Goal: Complete application form

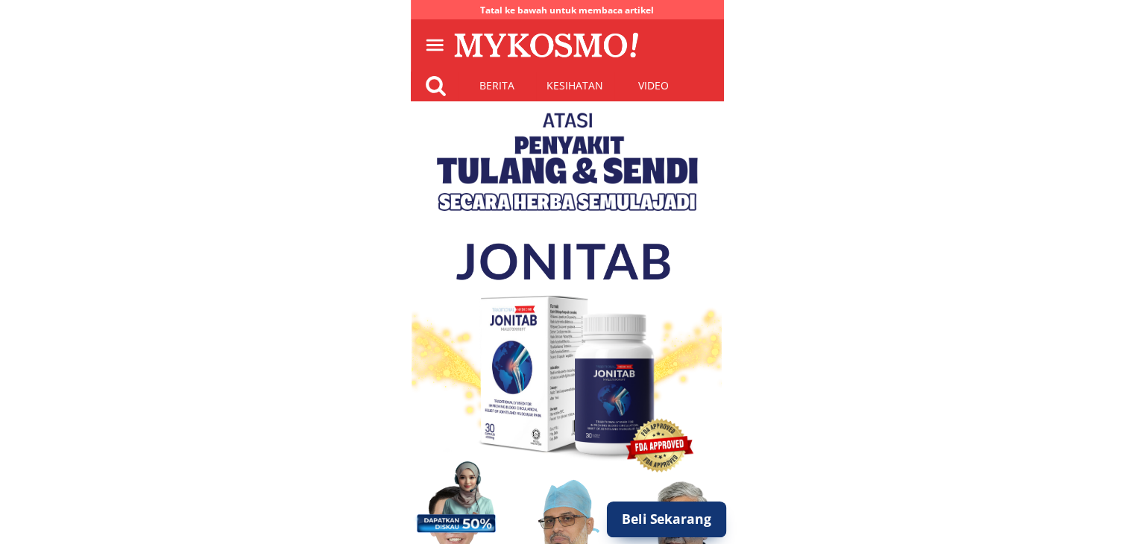
click at [668, 518] on p "Beli Sekarang" at bounding box center [666, 520] width 120 height 36
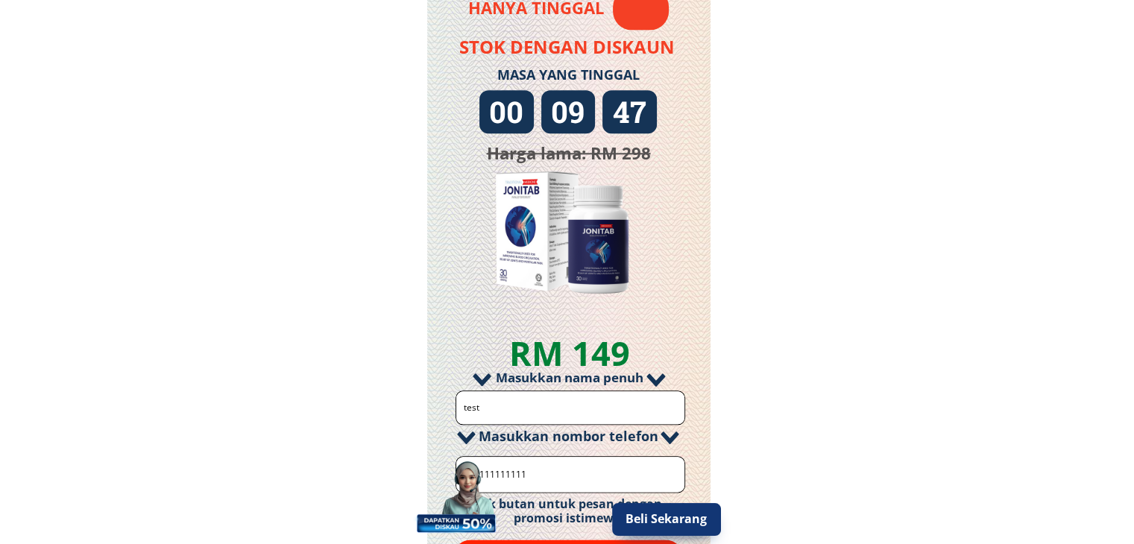
scroll to position [1856, 0]
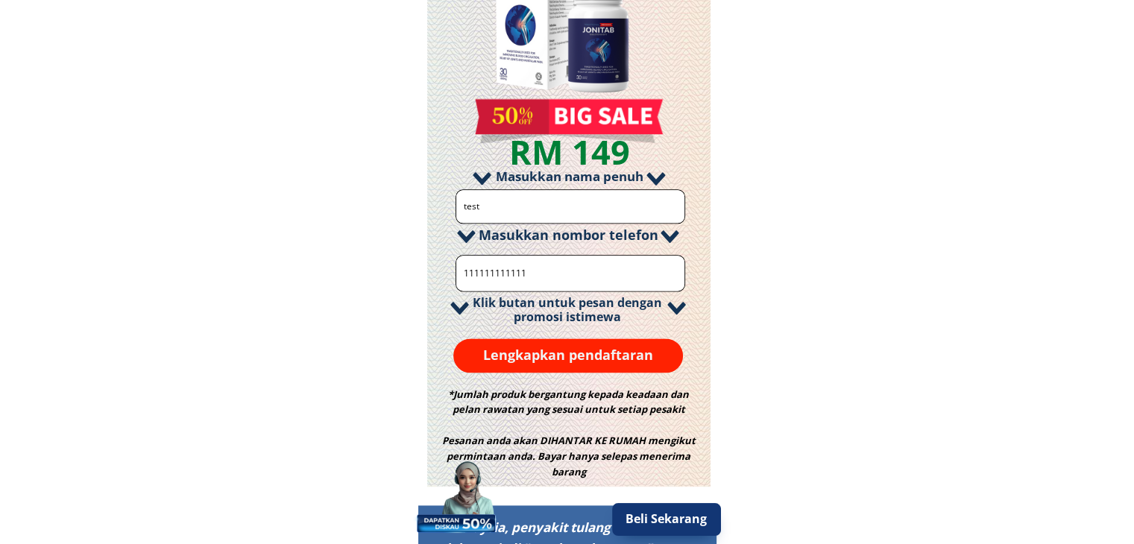
click at [561, 209] on input "test" at bounding box center [571, 206] width 222 height 33
paste input "Ritwan"
type input "Ritwan"
click at [564, 274] on input "111111111111" at bounding box center [571, 273] width 222 height 35
paste input "35658899"
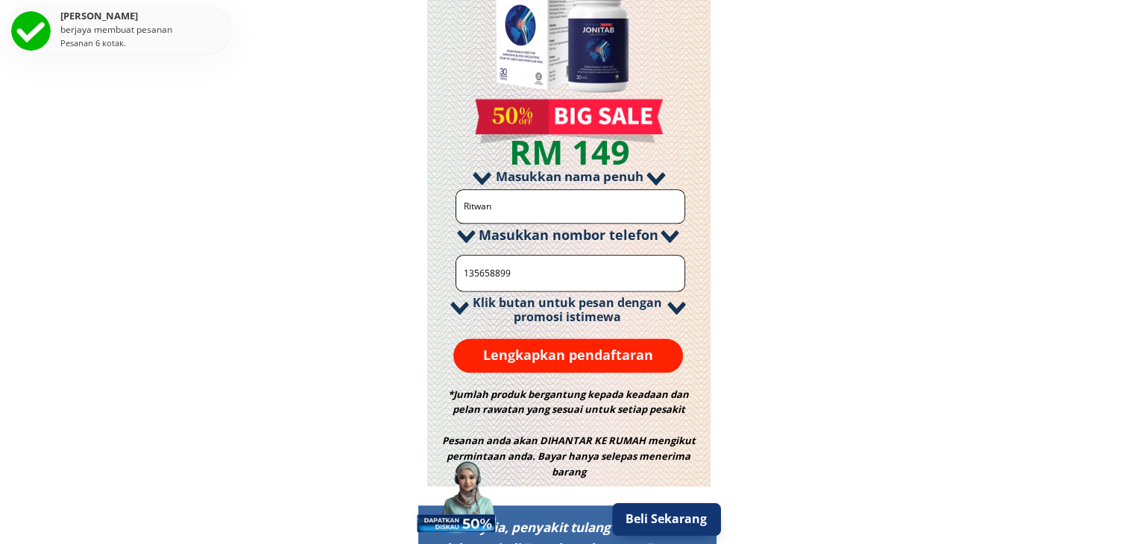
type input "135658899"
click at [618, 347] on p "Lengkapkan pendaftaran" at bounding box center [568, 356] width 230 height 34
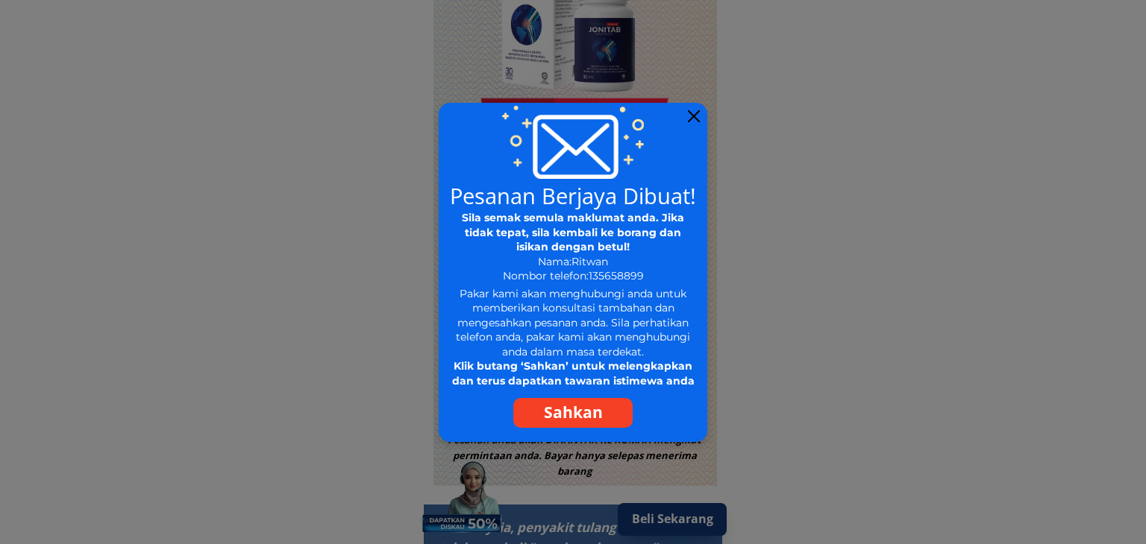
click at [584, 412] on p "Sahkan" at bounding box center [572, 413] width 119 height 30
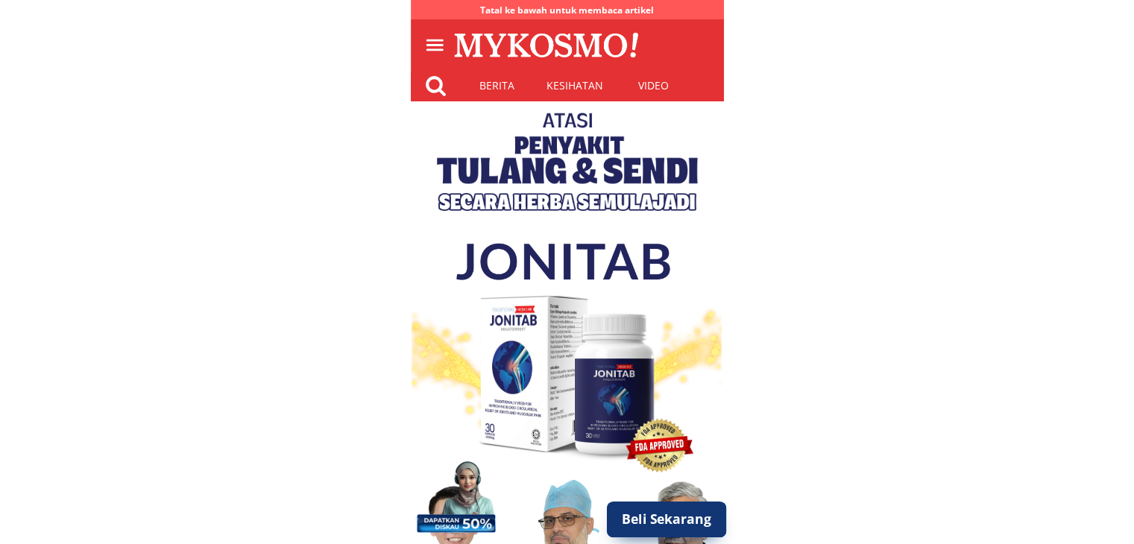
click at [679, 516] on p "Beli Sekarang" at bounding box center [666, 520] width 120 height 36
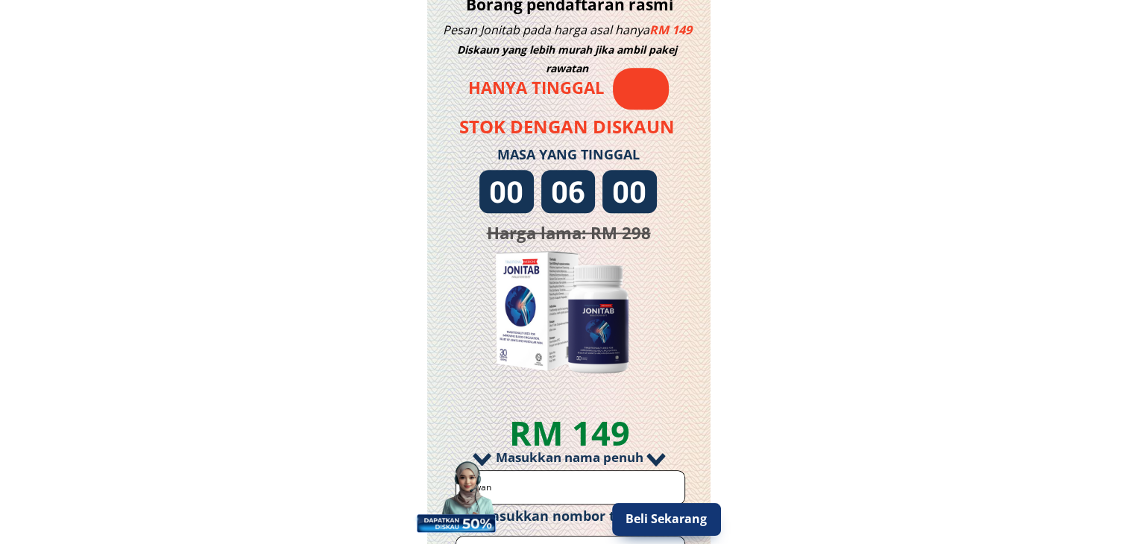
scroll to position [1930, 0]
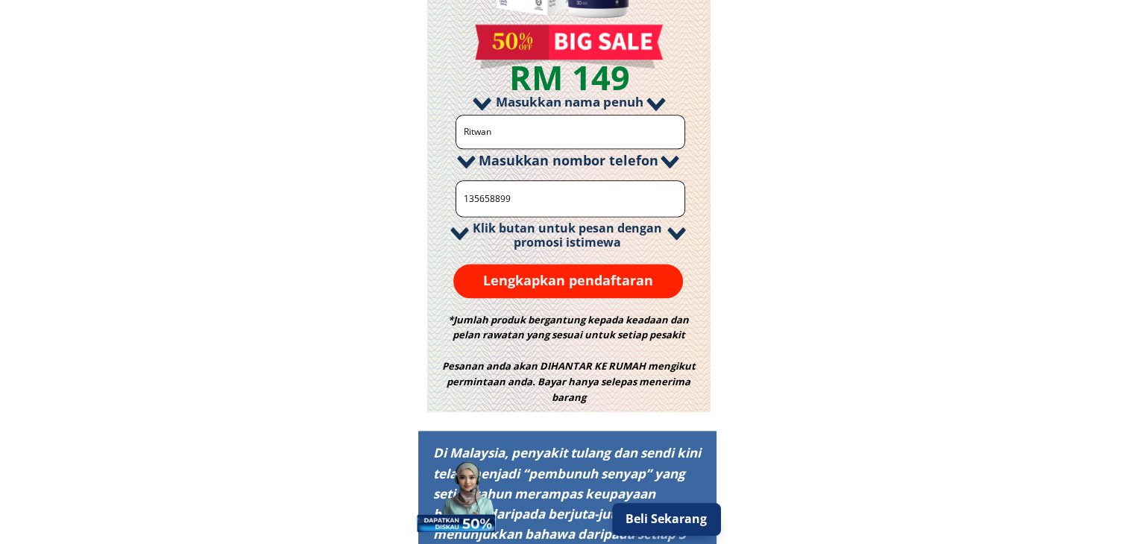
click at [635, 288] on p "Lengkapkan pendaftaran" at bounding box center [568, 281] width 230 height 34
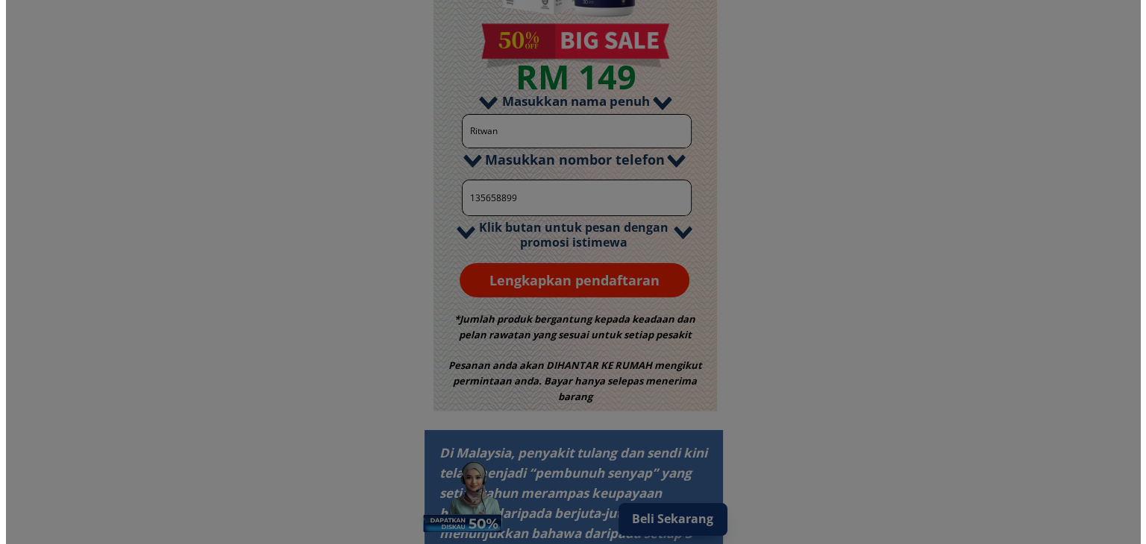
scroll to position [0, 0]
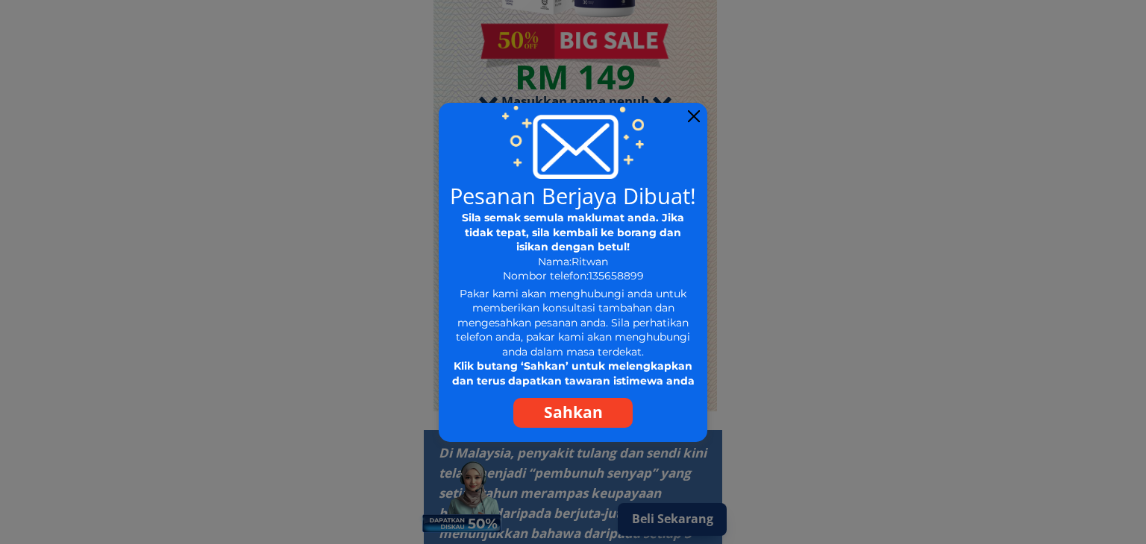
drag, startPoint x: 691, startPoint y: 118, endPoint x: 806, endPoint y: 4, distance: 161.4
click at [692, 117] on div at bounding box center [694, 116] width 12 height 12
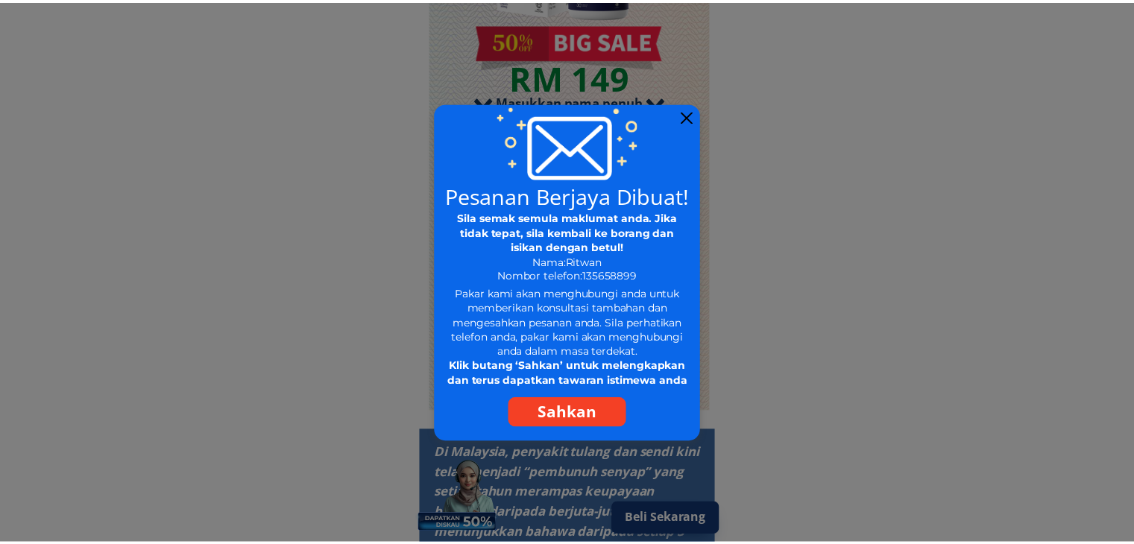
scroll to position [1930, 0]
